Goal: Task Accomplishment & Management: Complete application form

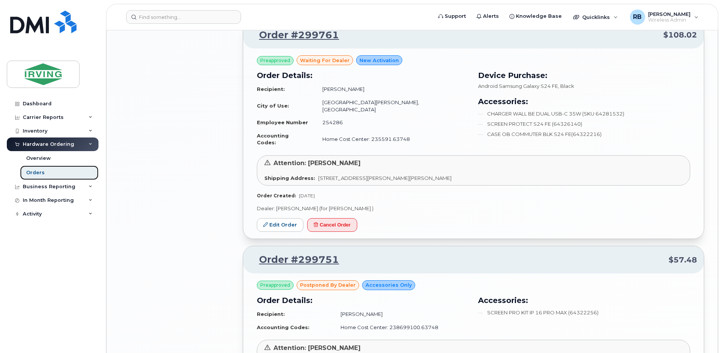
scroll to position [1112, 0]
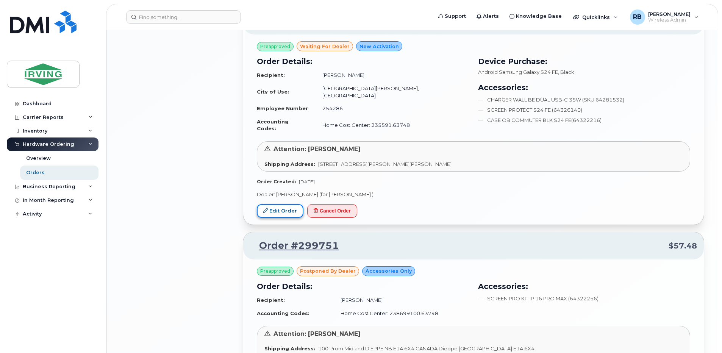
click at [291, 204] on link "Edit Order" at bounding box center [280, 211] width 47 height 14
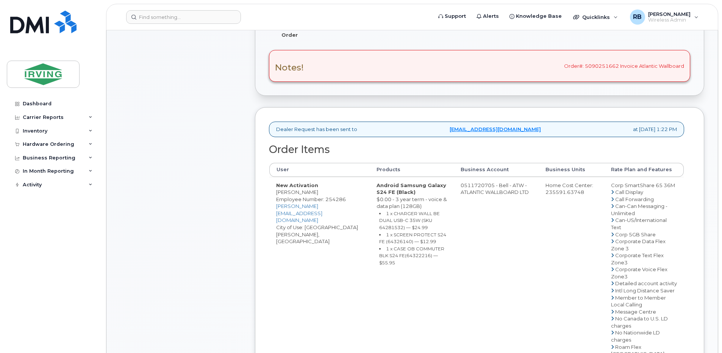
scroll to position [303, 0]
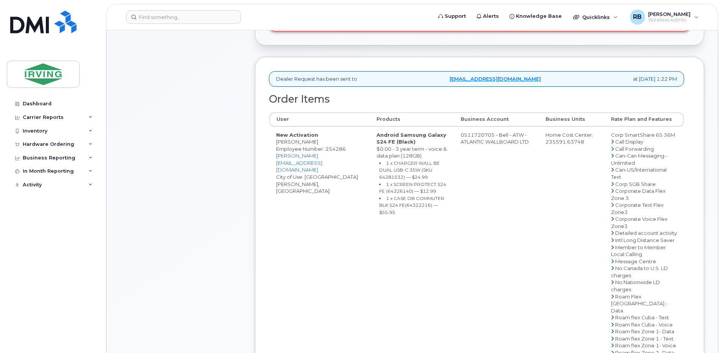
click at [488, 141] on td "0511720705 - Bell - ATW - ATLANTIC WALLBOARD LTD" at bounding box center [496, 297] width 85 height 340
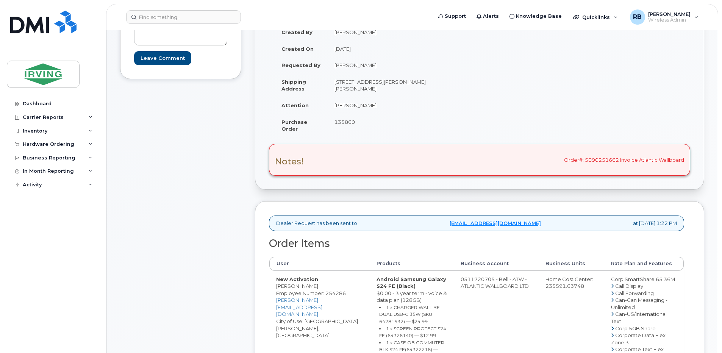
scroll to position [152, 0]
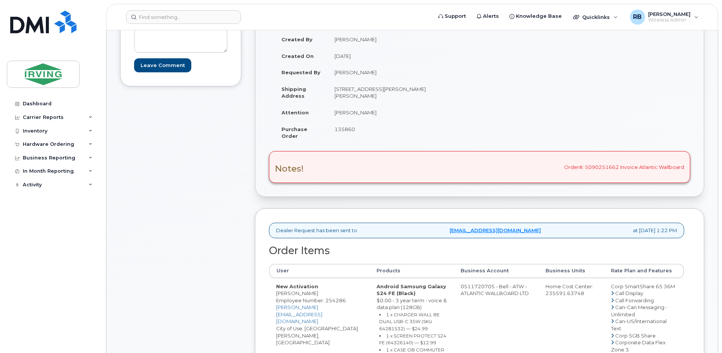
click at [347, 126] on span "135860" at bounding box center [345, 129] width 20 height 6
copy span "135860"
click at [345, 113] on td "[PERSON_NAME]" at bounding box center [401, 112] width 146 height 17
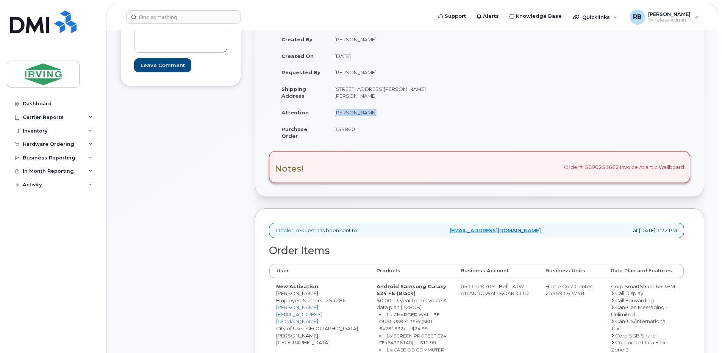
click at [345, 113] on td "[PERSON_NAME]" at bounding box center [401, 112] width 146 height 17
copy tbody "[PERSON_NAME]"
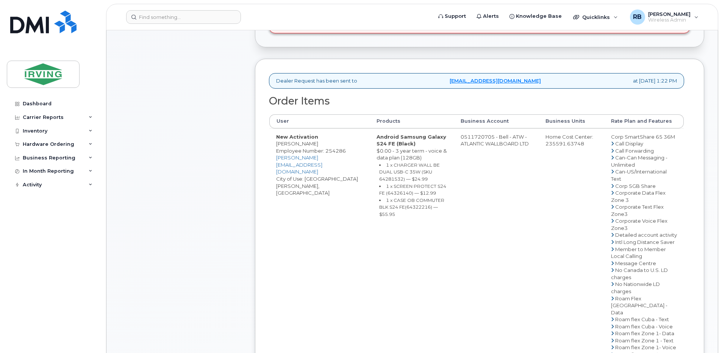
scroll to position [303, 0]
click at [285, 150] on td "New Activation [PERSON_NAME] Employee Number: 254286 [PERSON_NAME][EMAIL_ADDRES…" at bounding box center [319, 297] width 100 height 340
copy td "[PERSON_NAME]"
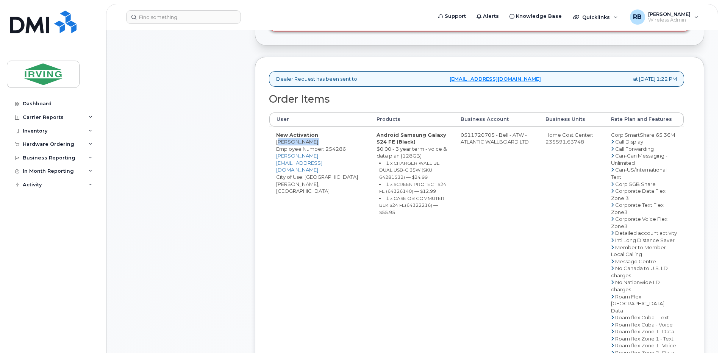
copy td "[PERSON_NAME]"
click at [394, 180] on small "1 x CHARGER WALL BE DUAL USB-C 35W (SKU 64281532) — $24.99" at bounding box center [409, 170] width 61 height 20
copy small "64281532"
click at [400, 194] on small "1 x SCREEN PROTECT S24 FE (64326140) — $12.99" at bounding box center [412, 188] width 67 height 13
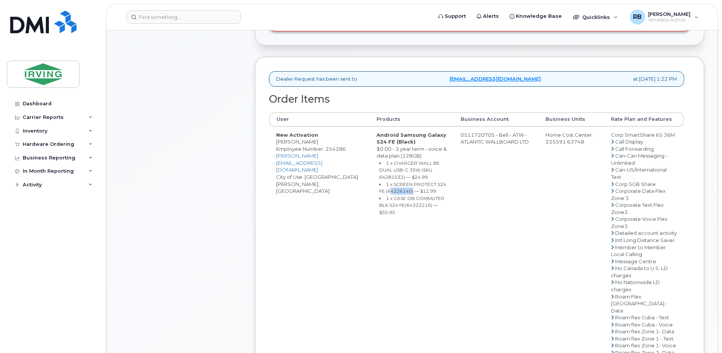
click at [400, 194] on small "1 x SCREEN PROTECT S24 FE (64326140) — $12.99" at bounding box center [412, 188] width 67 height 13
copy small "64326140"
click at [424, 211] on small "1 x CASE OB COMMUTER BLK S24 FE(64322216) — $55.95" at bounding box center [411, 206] width 65 height 20
copy small "64322216"
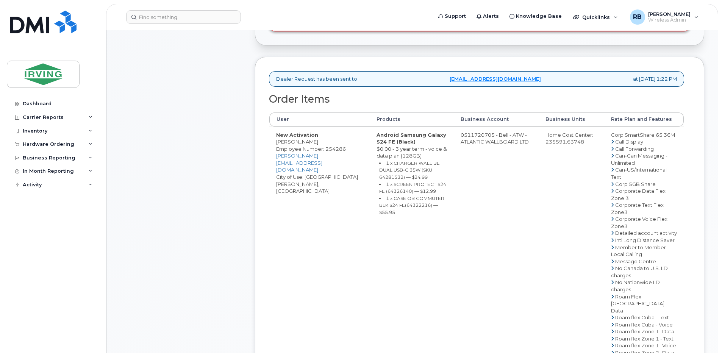
click at [480, 139] on td "0511720705 - Bell - ATW - ATLANTIC WALLBOARD LTD" at bounding box center [496, 297] width 85 height 340
click at [473, 142] on td "0511720705 - Bell - ATW - ATLANTIC WALLBOARD LTD" at bounding box center [496, 297] width 85 height 340
drag, startPoint x: 473, startPoint y: 142, endPoint x: 494, endPoint y: 142, distance: 21.2
click at [494, 142] on td "0511720705 - Bell - ATW - ATLANTIC WALLBOARD LTD" at bounding box center [496, 297] width 85 height 340
drag, startPoint x: 494, startPoint y: 142, endPoint x: 490, endPoint y: 141, distance: 4.6
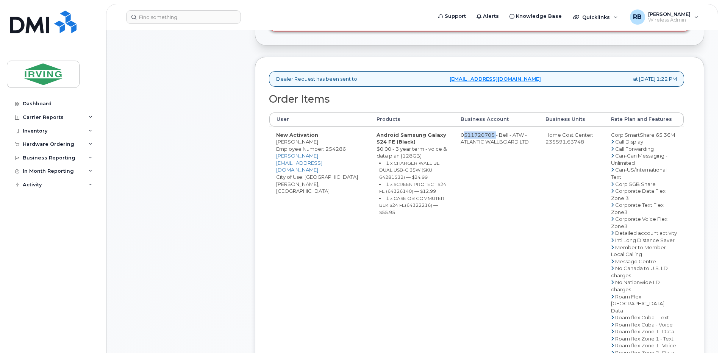
click at [491, 142] on td "0511720705 - Bell - ATW - ATLANTIC WALLBOARD LTD" at bounding box center [496, 297] width 85 height 340
click at [473, 139] on td "0511720705 - Bell - ATW - ATLANTIC WALLBOARD LTD" at bounding box center [496, 297] width 85 height 340
drag, startPoint x: 474, startPoint y: 143, endPoint x: 503, endPoint y: 142, distance: 28.8
click at [503, 142] on td "0511720705 - Bell - ATW - ATLANTIC WALLBOARD LTD" at bounding box center [496, 297] width 85 height 340
copy td "511720705"
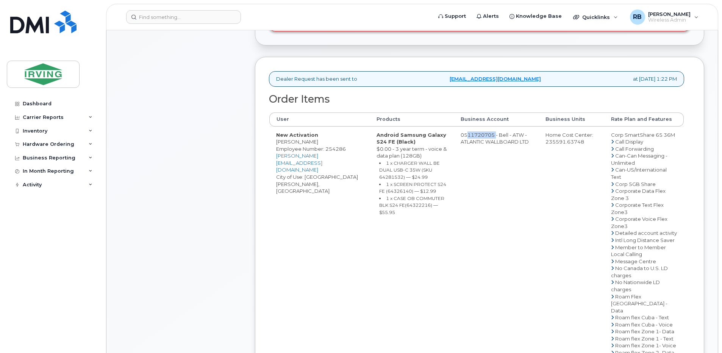
copy td "511720705"
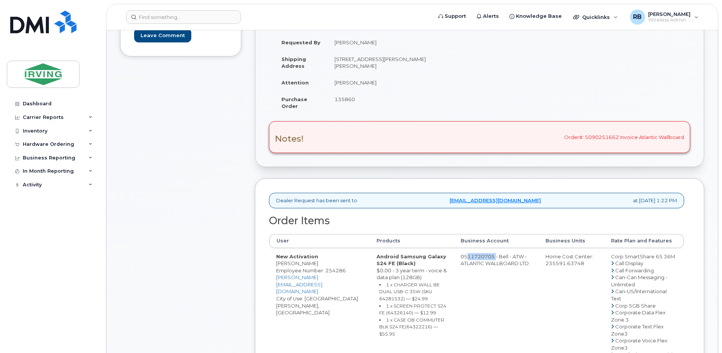
scroll to position [253, 0]
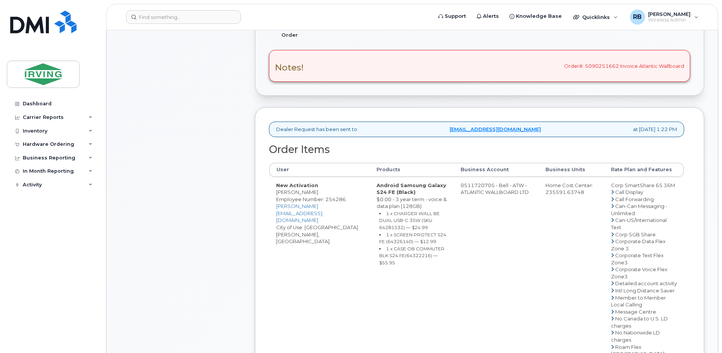
click at [235, 179] on div "Comments Leave Comment" at bounding box center [180, 251] width 121 height 712
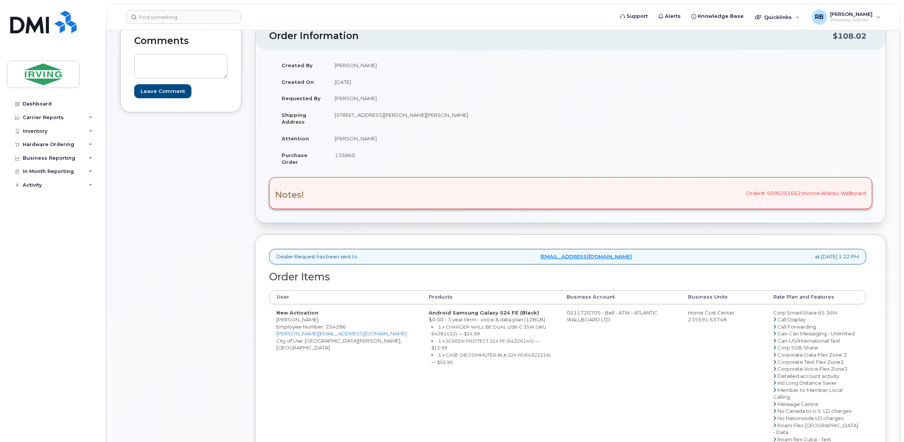
scroll to position [63, 0]
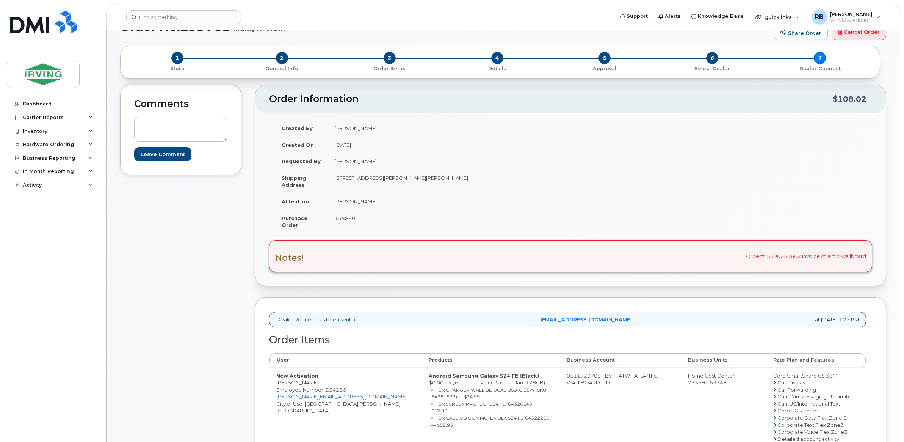
click at [219, 262] on div "Comments Leave Comment" at bounding box center [180, 399] width 121 height 628
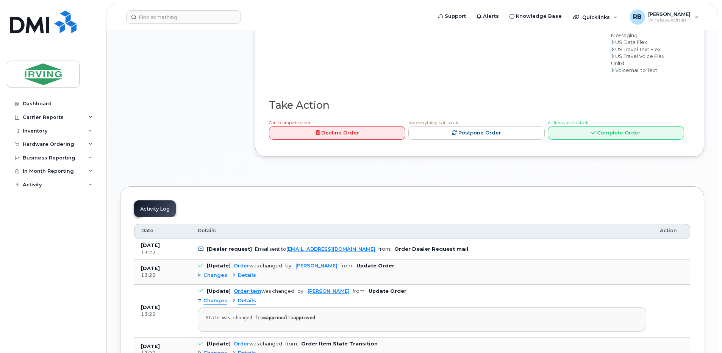
scroll to position [758, 0]
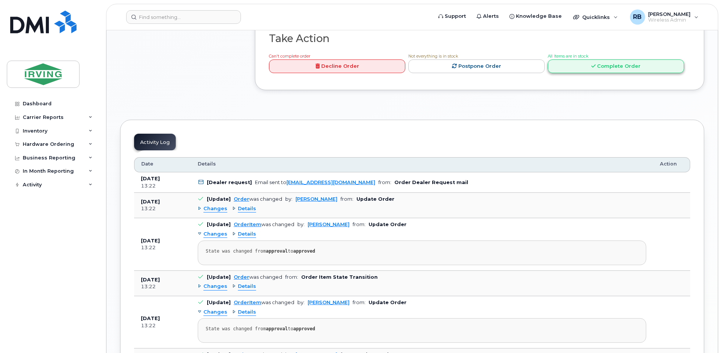
click at [571, 74] on link "Complete Order" at bounding box center [616, 67] width 136 height 14
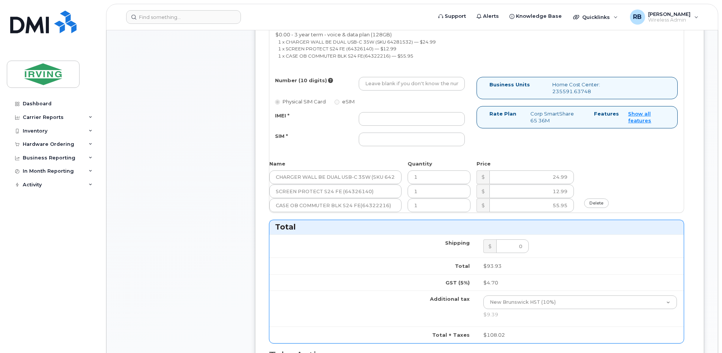
scroll to position [455, 0]
click at [393, 85] on input "Number (10 digits)" at bounding box center [412, 85] width 106 height 14
click at [379, 87] on input "Number (10 digits)" at bounding box center [412, 85] width 106 height 14
paste input "5062716764"
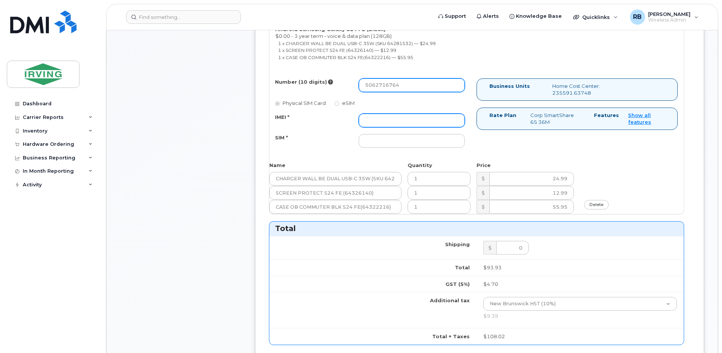
type input "5062716764"
click at [405, 119] on input "IMEI *" at bounding box center [412, 121] width 106 height 14
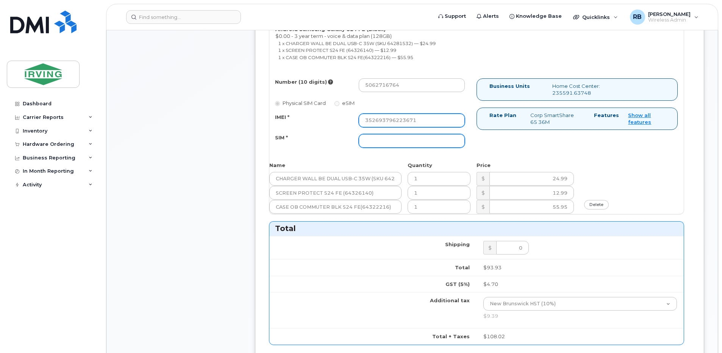
type input "352693796223671"
drag, startPoint x: 387, startPoint y: 138, endPoint x: 387, endPoint y: 142, distance: 4.5
click at [387, 142] on input "SIM *" at bounding box center [412, 141] width 106 height 14
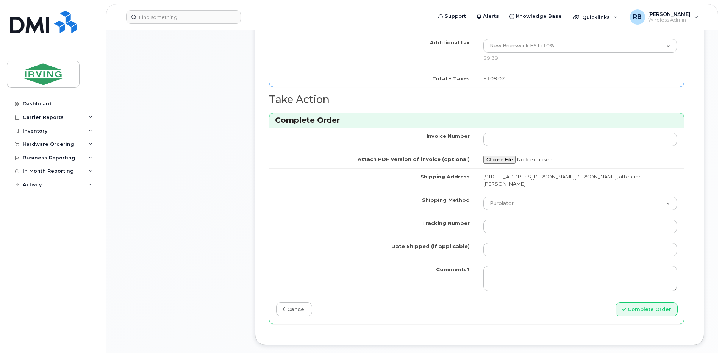
scroll to position [758, 0]
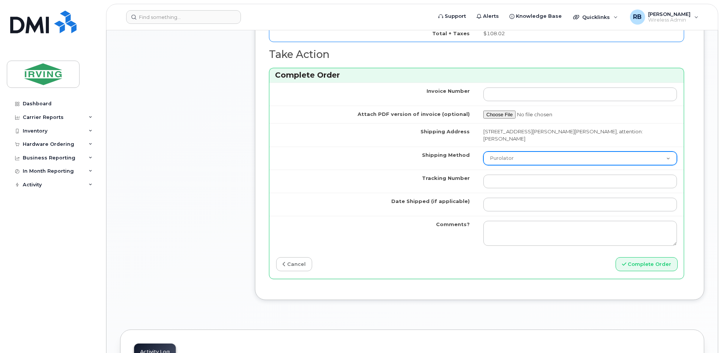
type input "89302610207712406401"
click at [541, 154] on select "Purolator UPS FedEx Canada Post Courier Other Drop Off Pick Up" at bounding box center [581, 159] width 194 height 14
select select "Drop Off"
click at [484, 152] on select "Purolator UPS FedEx Canada Post Courier Other Drop Off Pick Up" at bounding box center [581, 159] width 194 height 14
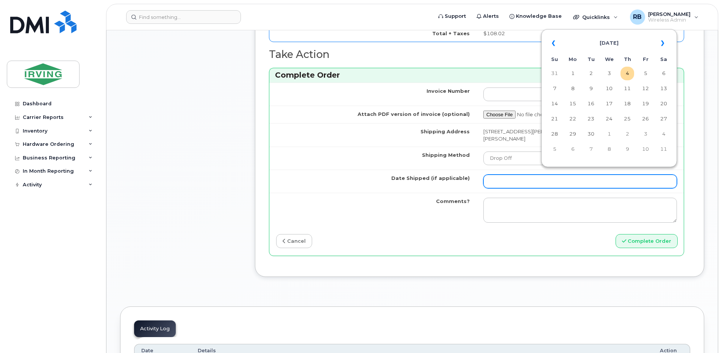
click at [515, 175] on input "Date Shipped (if applicable)" at bounding box center [581, 182] width 194 height 14
click at [589, 88] on td "9" at bounding box center [591, 89] width 14 height 14
type input "[DATE]"
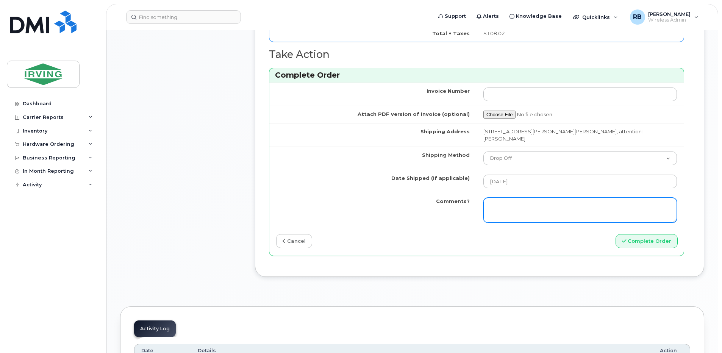
click at [536, 198] on textarea "Comments?" at bounding box center [581, 210] width 194 height 25
type textarea "Please be advised the order has been completed. SO#26202925 Allow 1-3 business …"
click at [585, 204] on textarea "Please be advised the order has been completed. SO#26202925 Allow 1-3 business …" at bounding box center [581, 210] width 194 height 25
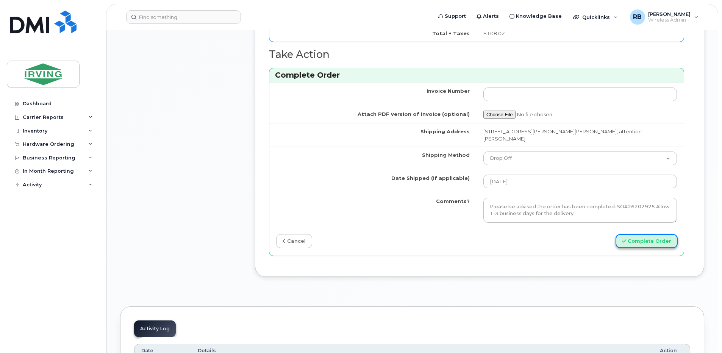
click at [633, 234] on button "Complete Order" at bounding box center [647, 241] width 62 height 14
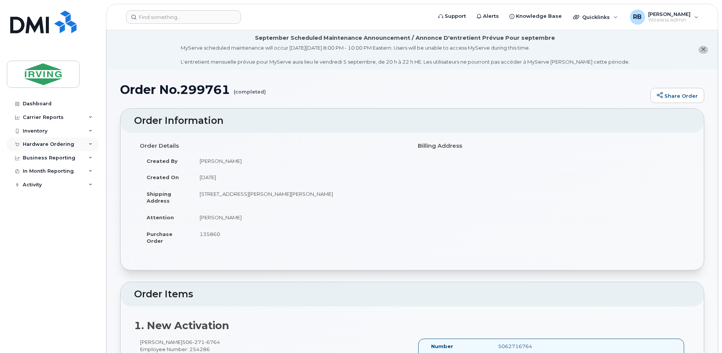
click at [35, 144] on div "Hardware Ordering" at bounding box center [49, 144] width 52 height 6
click at [32, 173] on div "Orders" at bounding box center [35, 172] width 19 height 7
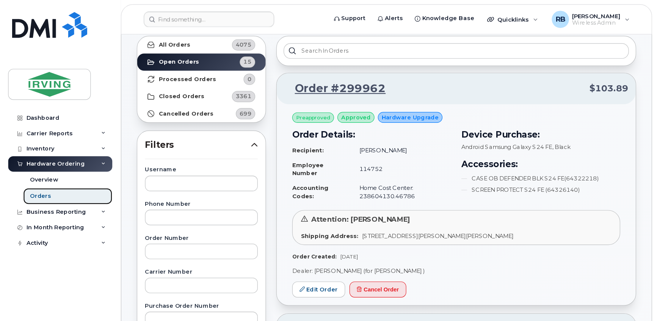
scroll to position [40, 0]
